Goal: Task Accomplishment & Management: Manage account settings

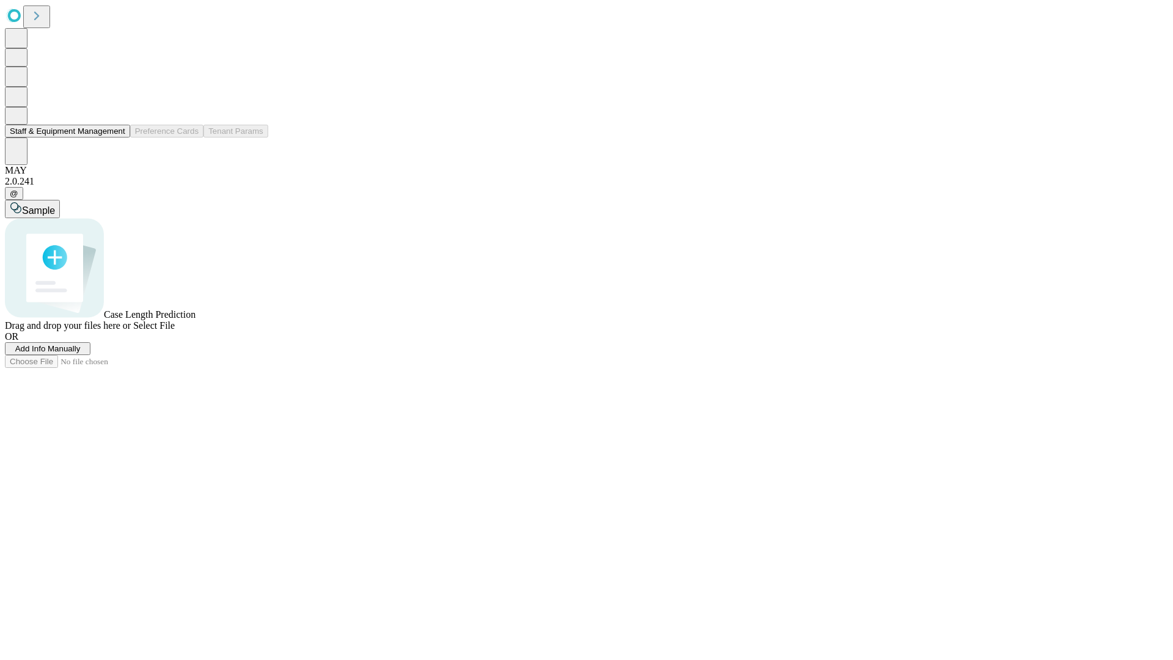
click at [117, 137] on button "Staff & Equipment Management" at bounding box center [67, 131] width 125 height 13
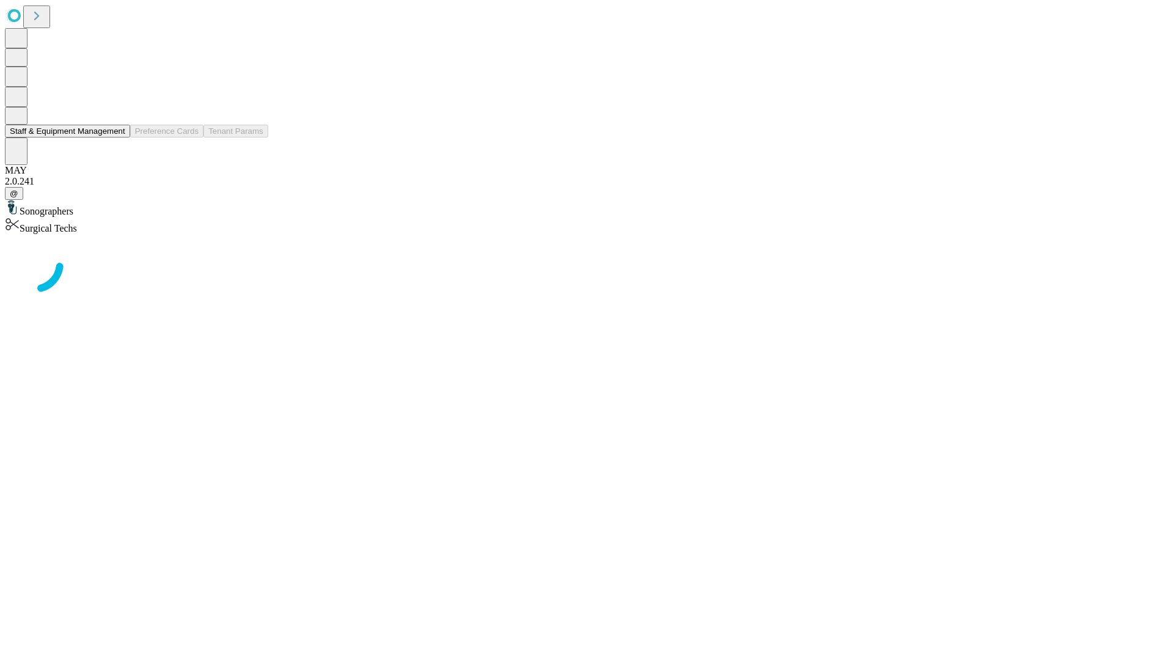
click at [117, 137] on button "Staff & Equipment Management" at bounding box center [67, 131] width 125 height 13
